Goal: Navigation & Orientation: Go to known website

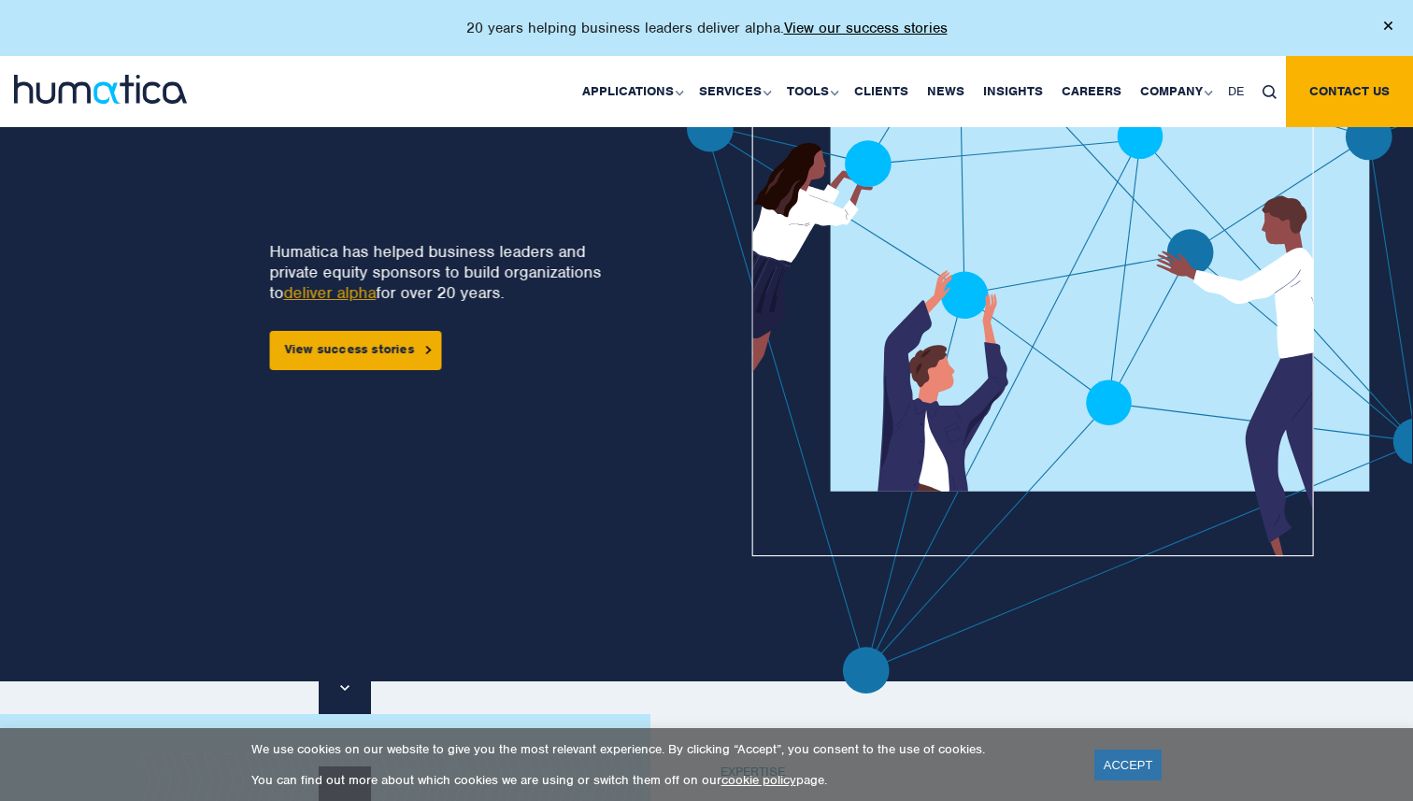
scroll to position [172, 0]
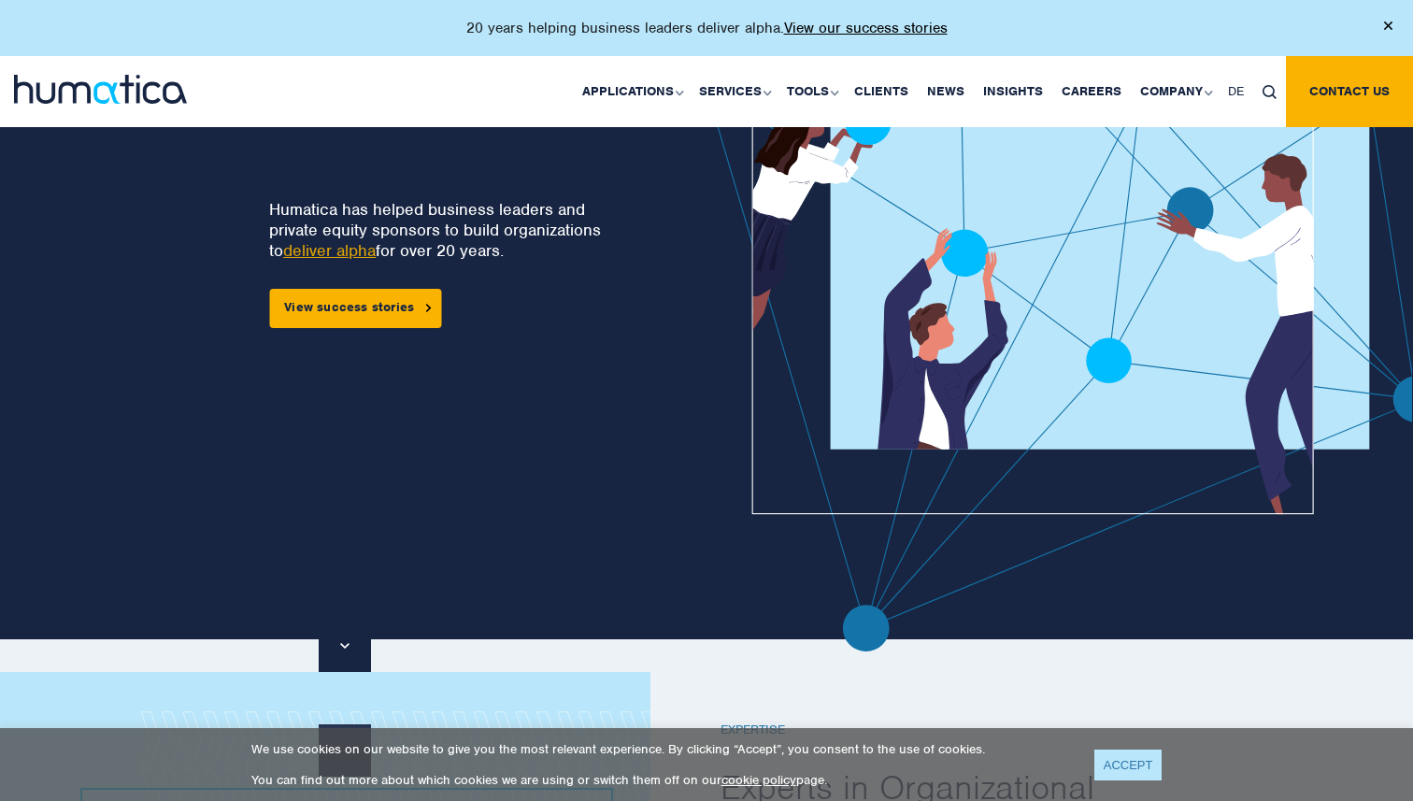
click at [1144, 767] on link "ACCEPT" at bounding box center [1128, 764] width 68 height 31
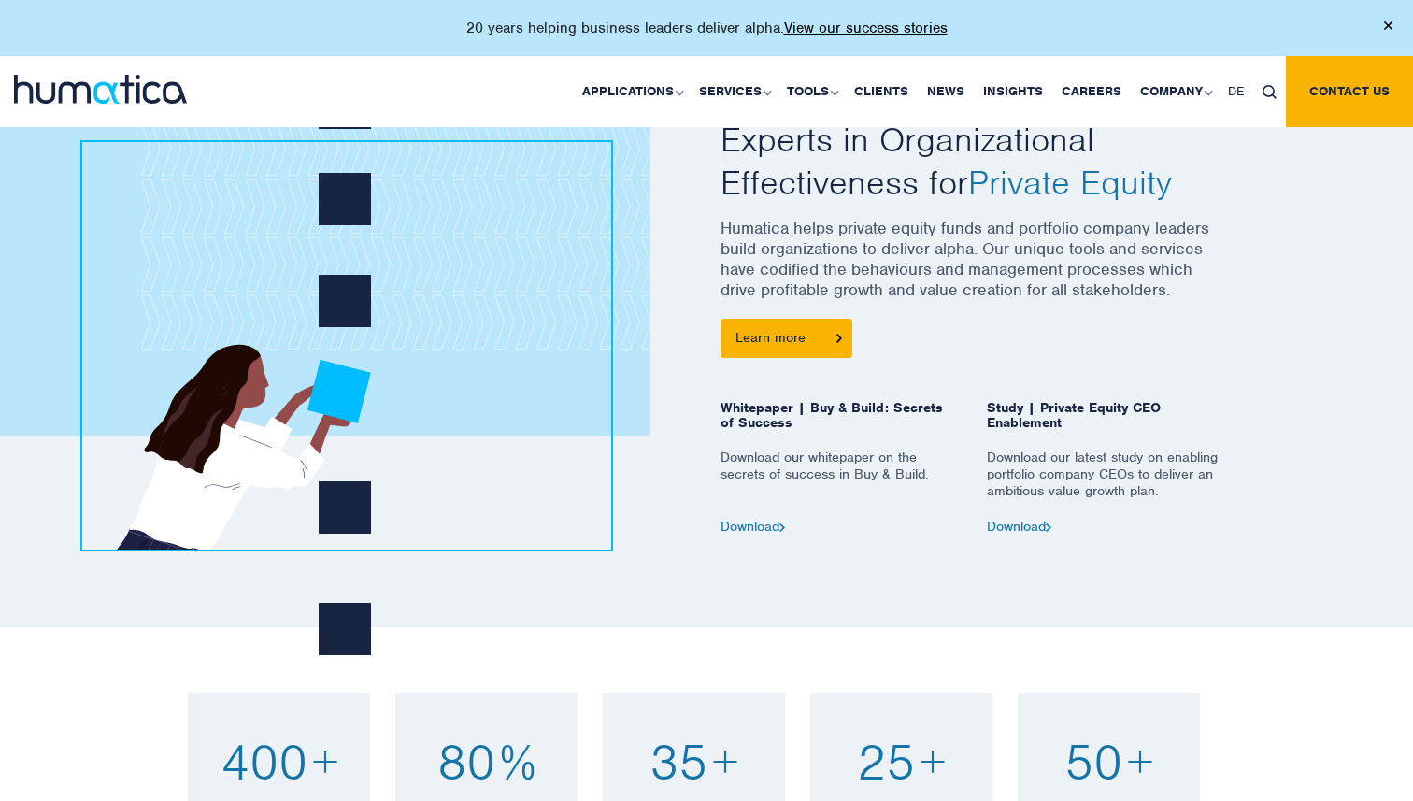
scroll to position [0, 0]
